Goal: Information Seeking & Learning: Learn about a topic

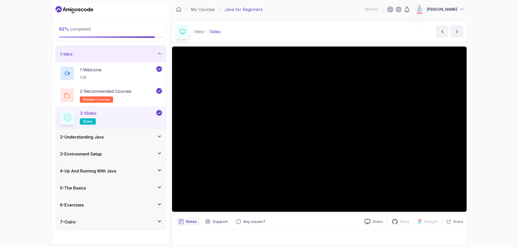
click at [161, 52] on icon at bounding box center [159, 53] width 5 height 5
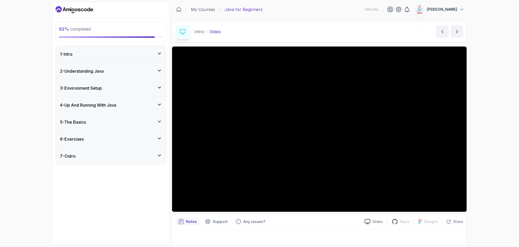
click at [138, 141] on div "6 - Exercises" at bounding box center [111, 139] width 102 height 6
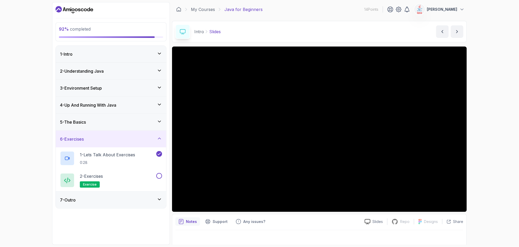
click at [112, 200] on div "7 - Outro" at bounding box center [111, 200] width 102 height 6
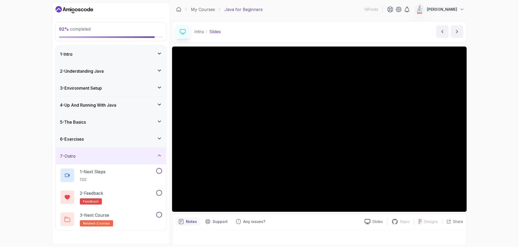
click at [104, 139] on div "6 - Exercises" at bounding box center [111, 139] width 102 height 6
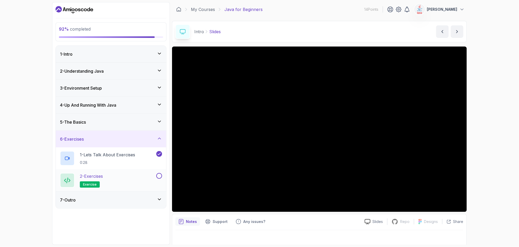
click at [94, 177] on p "2 - Exercises" at bounding box center [91, 176] width 23 height 6
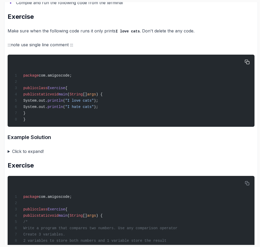
scroll to position [282, 0]
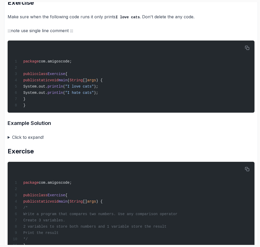
click at [9, 138] on summary "Click to expand!" at bounding box center [131, 137] width 247 height 7
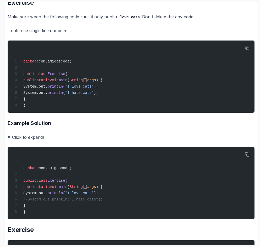
click at [9, 138] on summary "Click to expand!" at bounding box center [131, 137] width 247 height 7
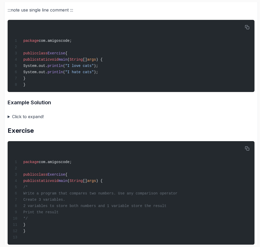
scroll to position [314, 0]
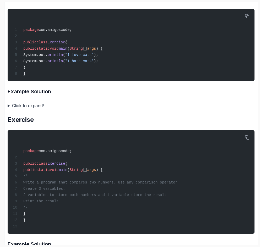
click at [10, 105] on summary "Click to expand!" at bounding box center [131, 105] width 247 height 7
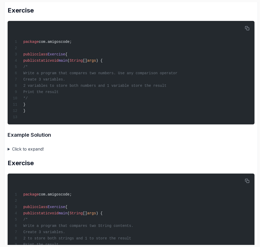
scroll to position [503, 0]
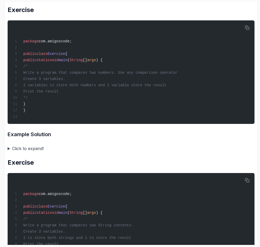
click at [8, 149] on summary "Click to expand!" at bounding box center [131, 148] width 247 height 7
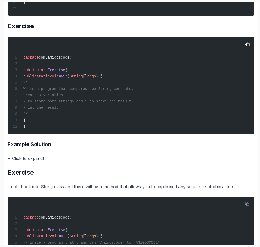
scroll to position [785, 0]
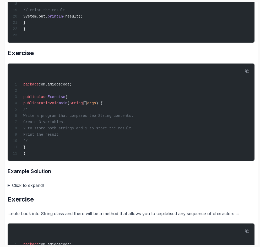
click at [10, 185] on summary "Click to expand!" at bounding box center [131, 185] width 247 height 7
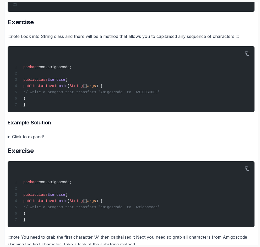
scroll to position [1131, 0]
